Goal: Information Seeking & Learning: Find specific fact

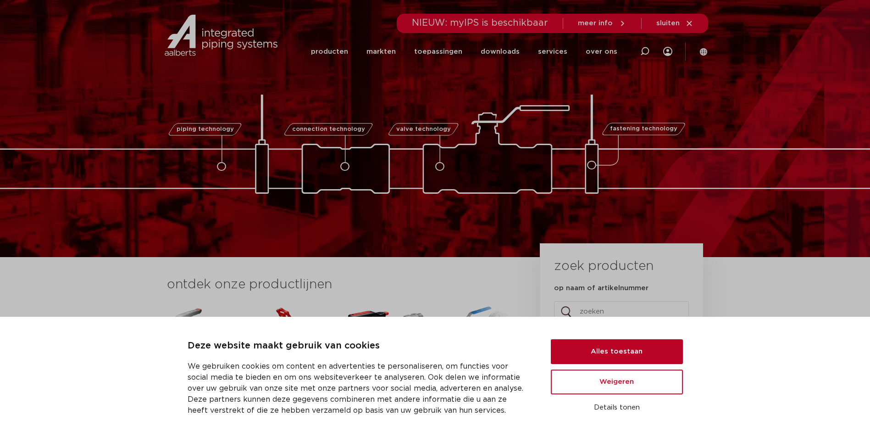
click at [612, 347] on button "Alles toestaan" at bounding box center [617, 351] width 132 height 25
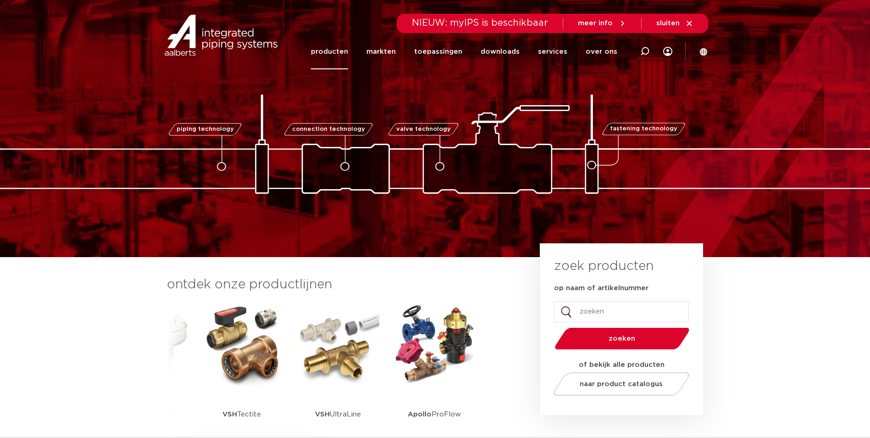
click at [338, 52] on link "producten" at bounding box center [329, 51] width 37 height 35
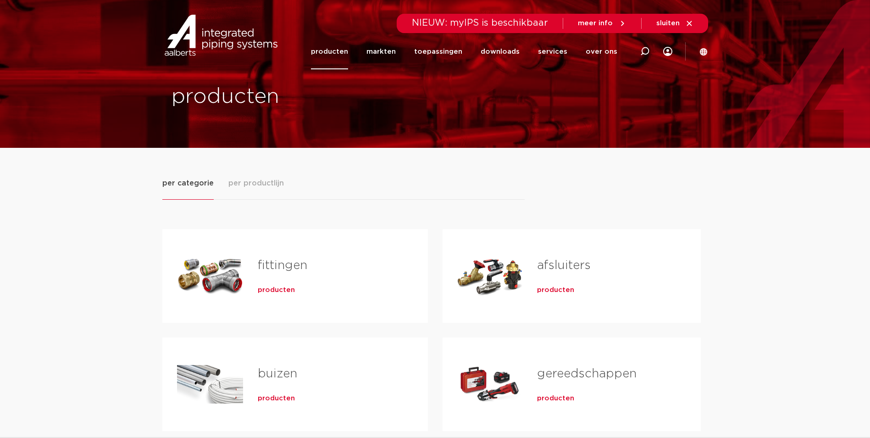
click at [272, 277] on h2 "fittingen" at bounding box center [328, 267] width 141 height 21
click at [270, 291] on span "producten" at bounding box center [276, 289] width 37 height 9
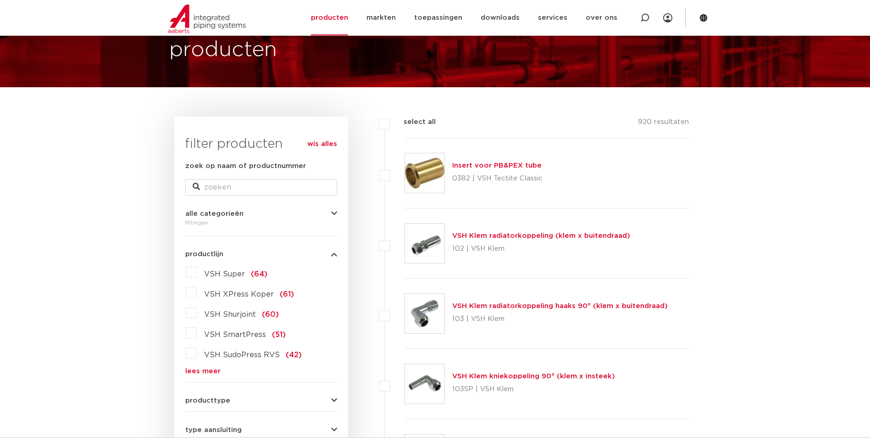
scroll to position [138, 0]
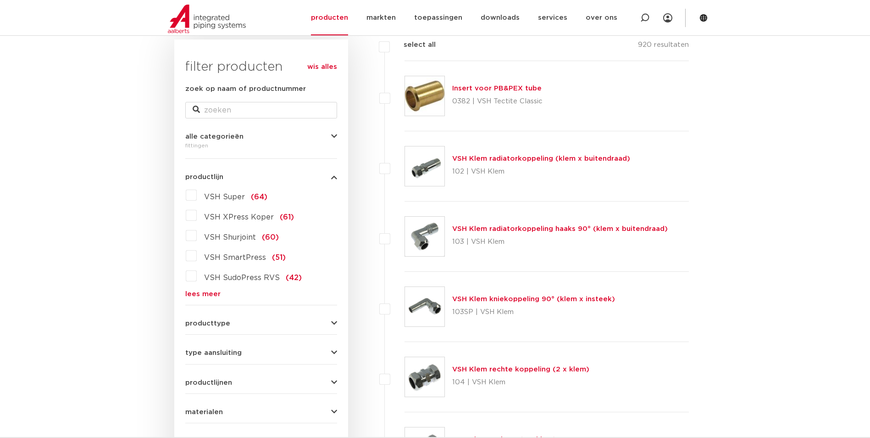
click at [228, 192] on label "VSH Super (64)" at bounding box center [232, 195] width 71 height 15
click at [0, 0] on input "VSH Super (64)" at bounding box center [0, 0] width 0 height 0
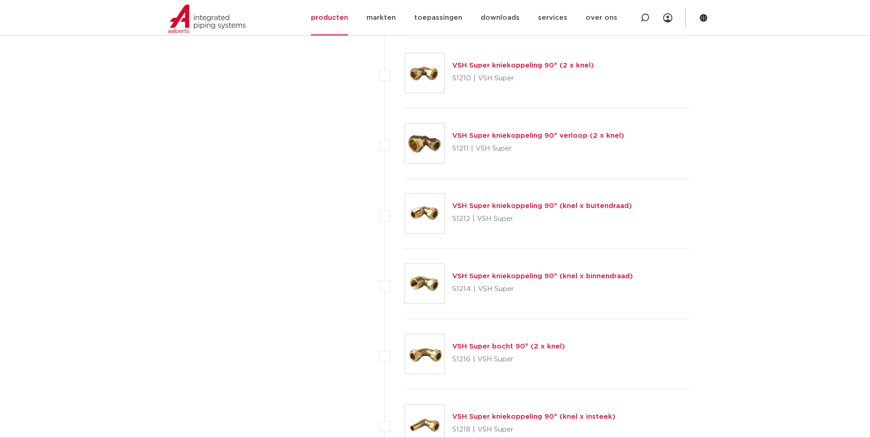
scroll to position [872, 0]
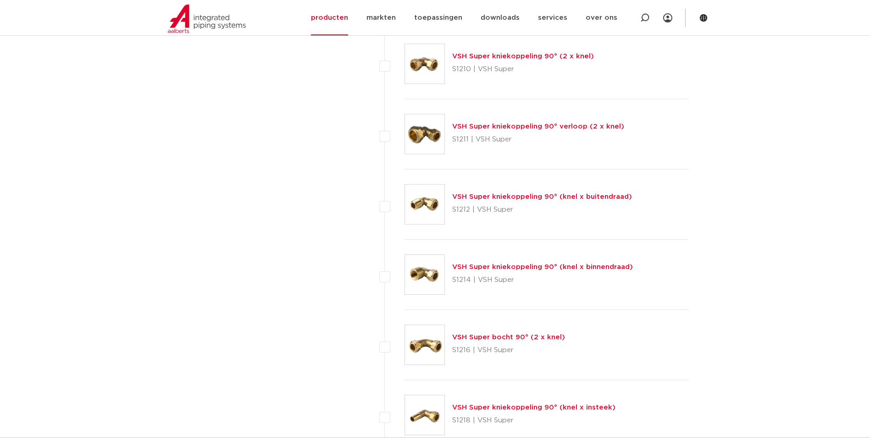
click at [467, 267] on link "VSH Super kniekoppeling 90° (knel x binnendraad)" at bounding box center [542, 266] width 181 height 7
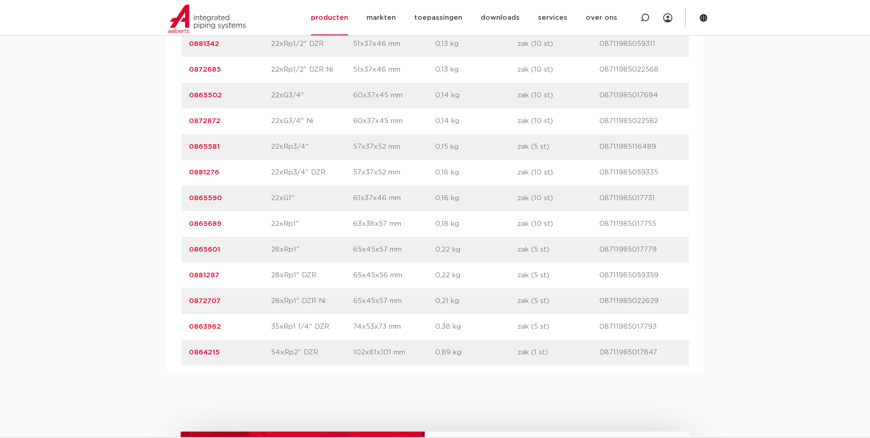
scroll to position [1239, 0]
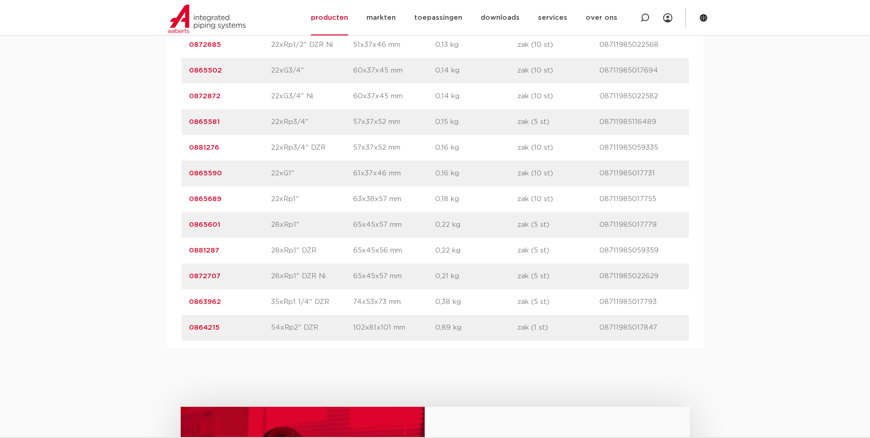
click at [207, 226] on link "0865601" at bounding box center [204, 224] width 31 height 7
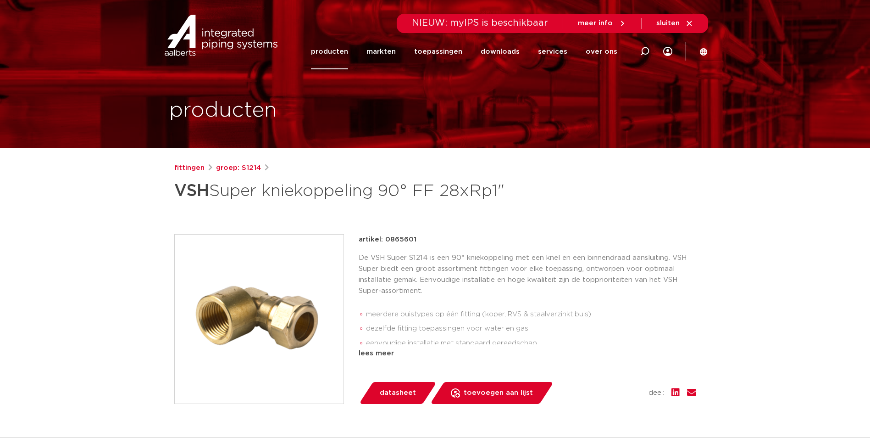
drag, startPoint x: 419, startPoint y: 239, endPoint x: 385, endPoint y: 242, distance: 34.5
click at [385, 242] on div "artikel: 0865601" at bounding box center [528, 239] width 338 height 11
drag, startPoint x: 385, startPoint y: 242, endPoint x: 393, endPoint y: 240, distance: 8.5
copy p "0865601"
